Goal: Task Accomplishment & Management: Manage account settings

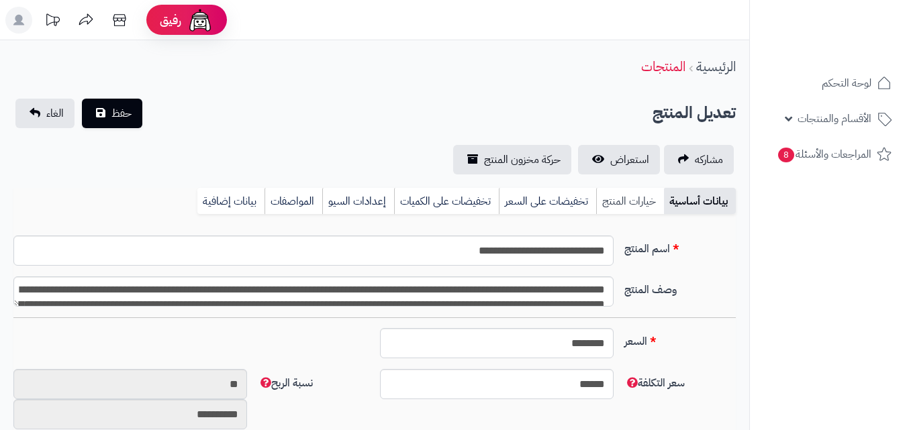
type input "******"
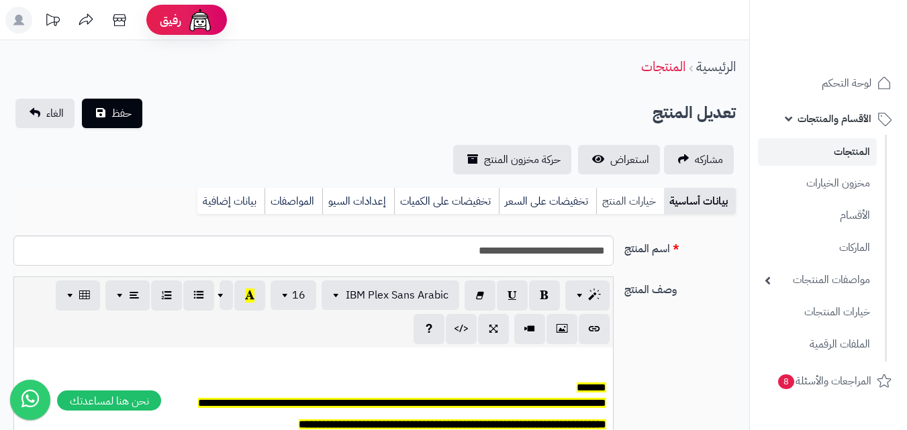
scroll to position [111, 0]
click at [634, 198] on link "خيارات المنتج" at bounding box center [630, 201] width 68 height 27
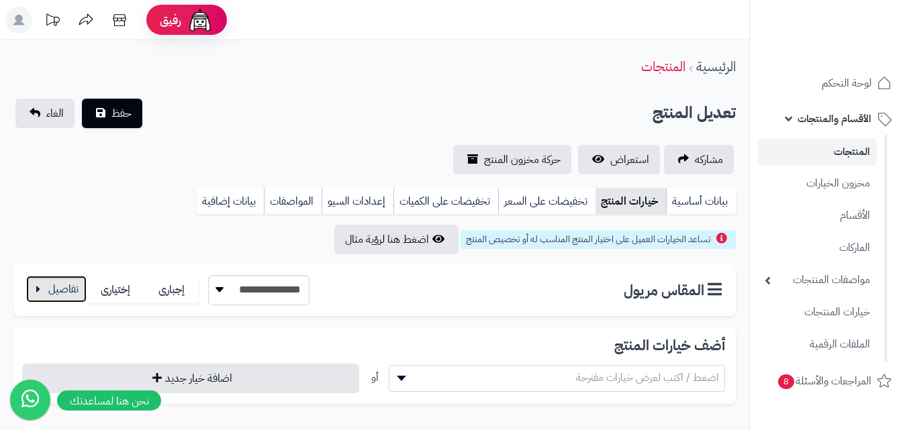
click at [70, 291] on button "button" at bounding box center [56, 289] width 60 height 27
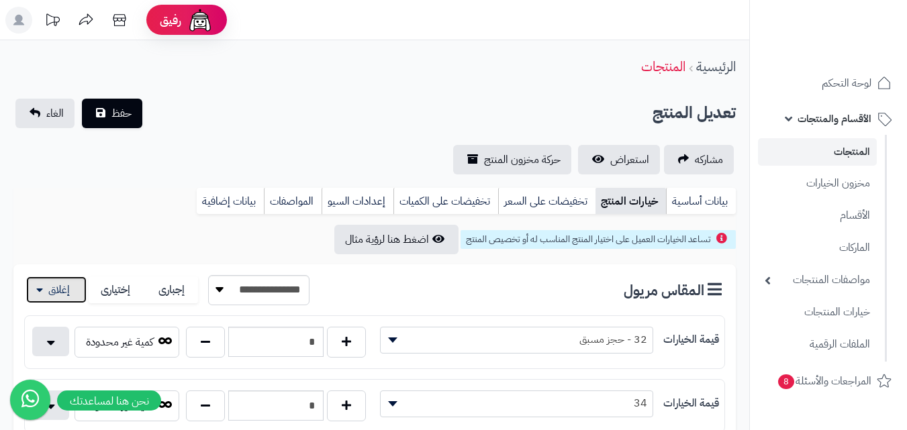
scroll to position [201, 0]
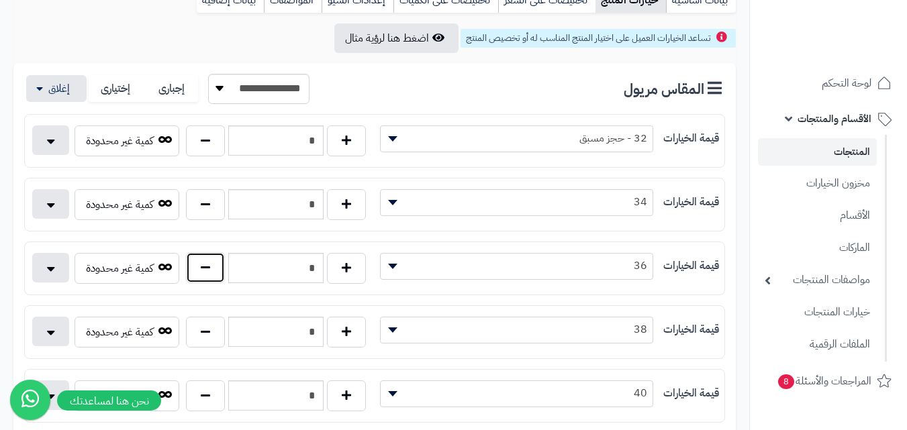
click at [199, 269] on button "button" at bounding box center [205, 267] width 39 height 31
type input "*"
click at [352, 335] on button "button" at bounding box center [346, 331] width 39 height 31
type input "*"
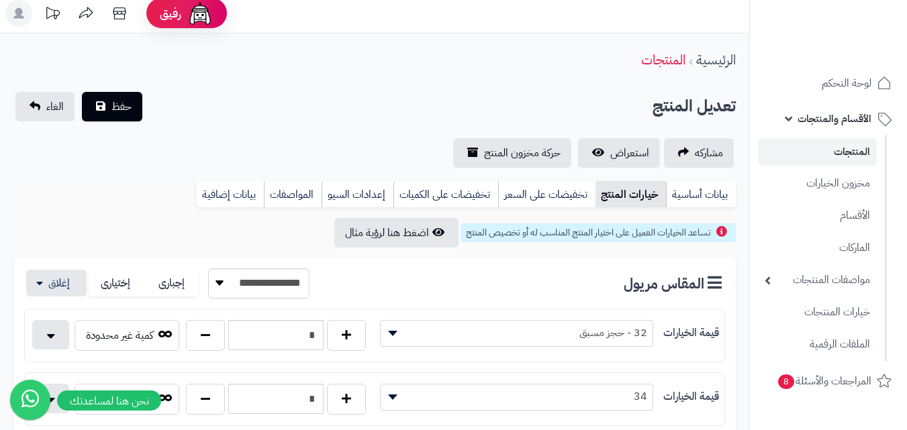
scroll to position [0, 0]
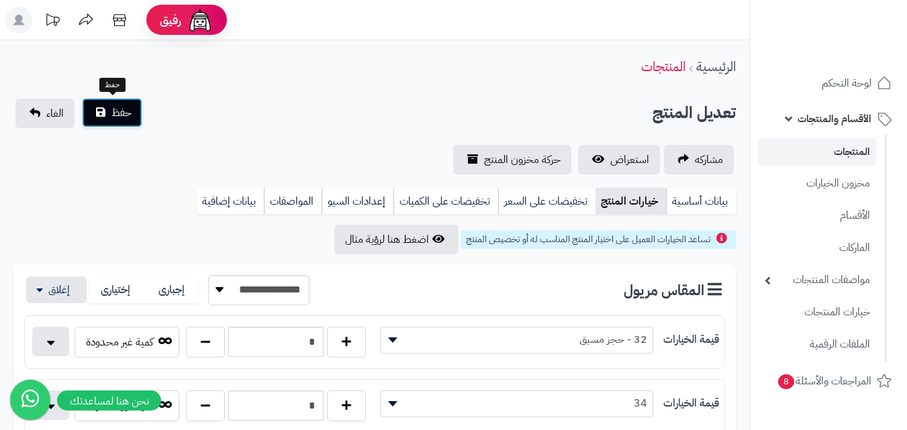
click at [131, 124] on button "حفظ" at bounding box center [112, 113] width 60 height 30
